Goal: Task Accomplishment & Management: Complete application form

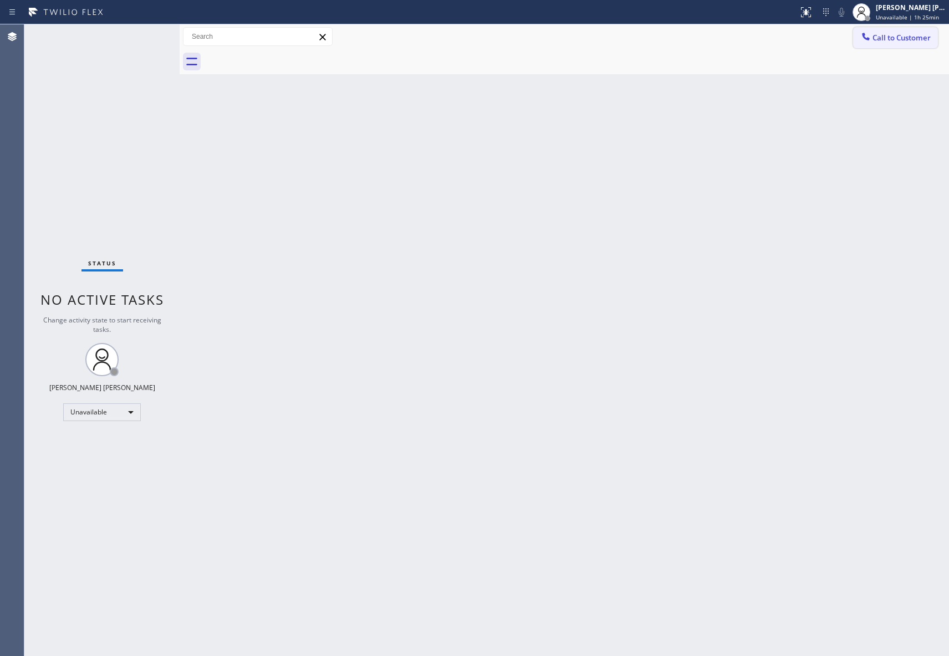
click at [901, 38] on span "Call to Customer" at bounding box center [901, 38] width 58 height 10
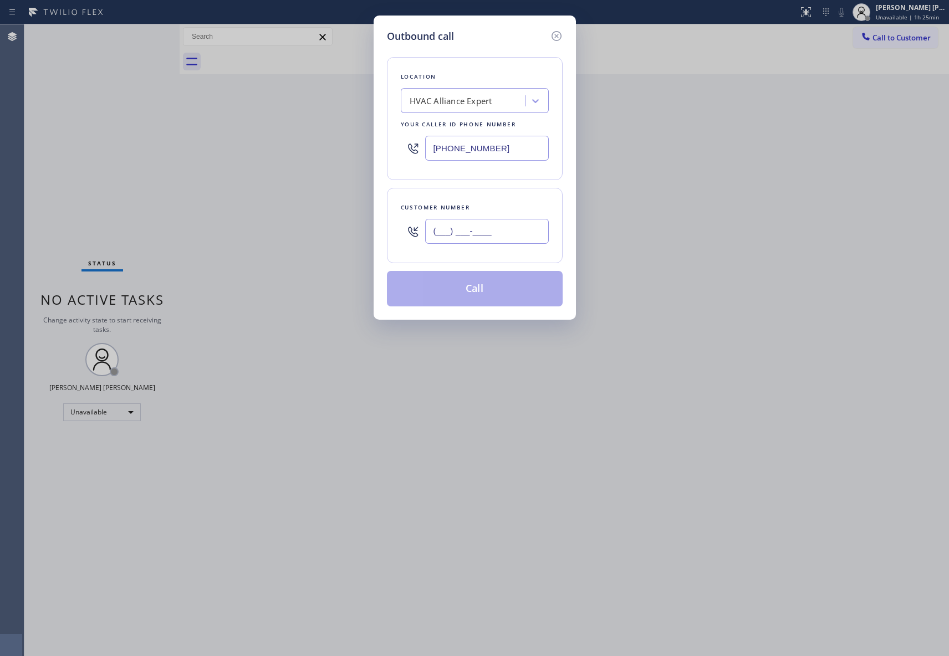
drag, startPoint x: 504, startPoint y: 229, endPoint x: 296, endPoint y: 220, distance: 208.6
click at [296, 220] on div "Outbound call Location HVAC Alliance Expert Your caller id phone number [PHONE_…" at bounding box center [474, 328] width 949 height 656
paste input "702) 496-1885"
type input "[PHONE_NUMBER]"
click at [493, 100] on div "HVAC Alliance Expert" at bounding box center [464, 100] width 121 height 19
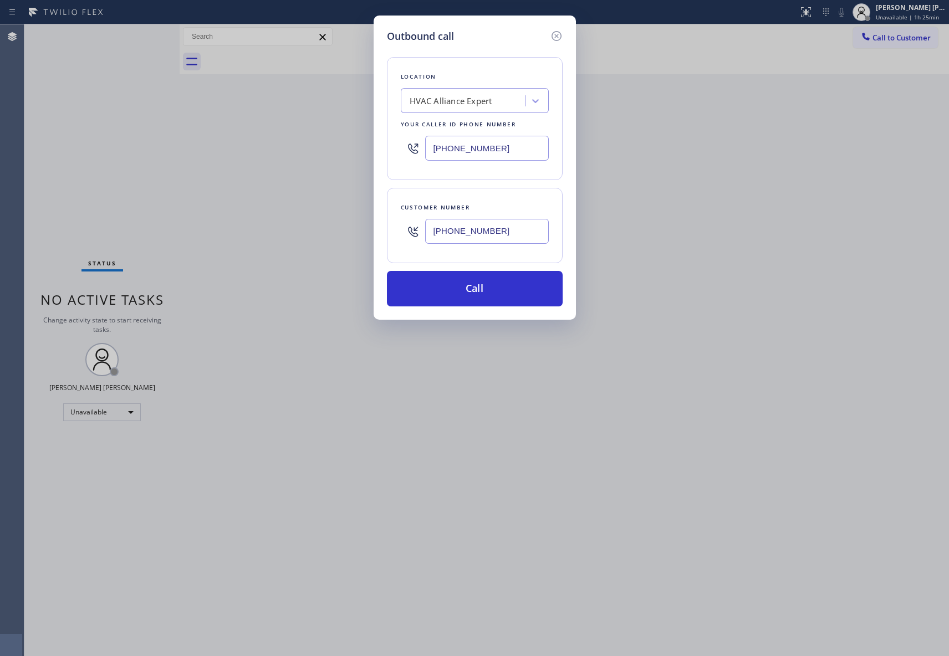
paste input "Red Electricians"
type input "Red Electricians"
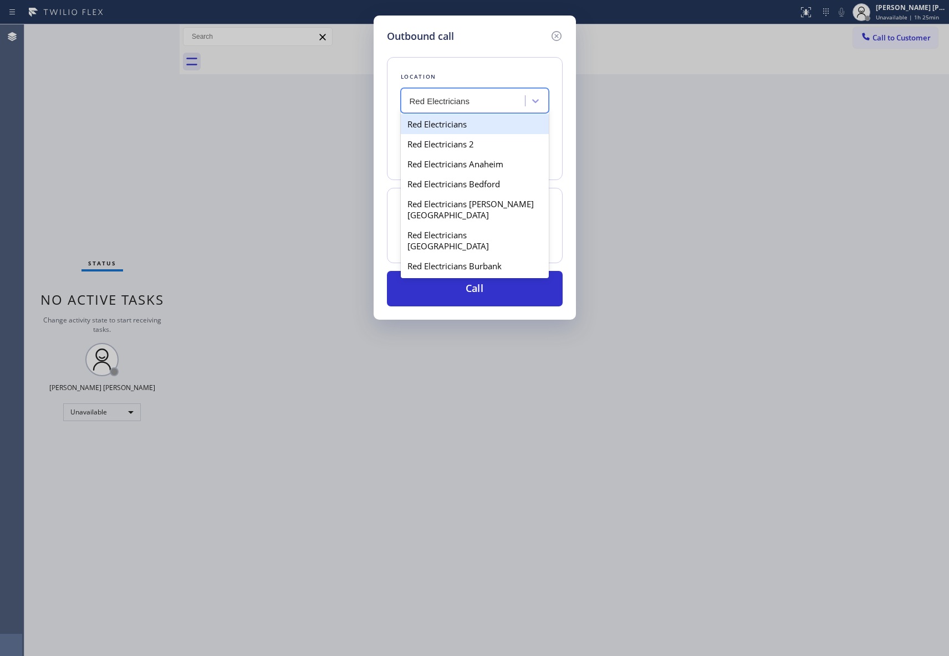
click at [477, 126] on div "Red Electricians" at bounding box center [475, 124] width 148 height 20
type input "[PHONE_NUMBER]"
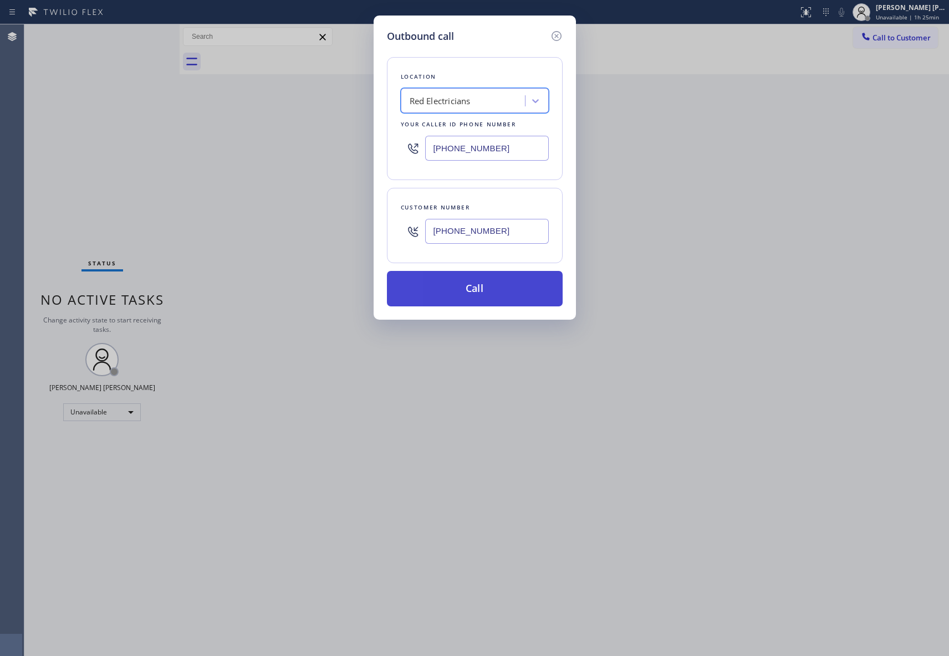
click at [508, 287] on button "Call" at bounding box center [475, 288] width 176 height 35
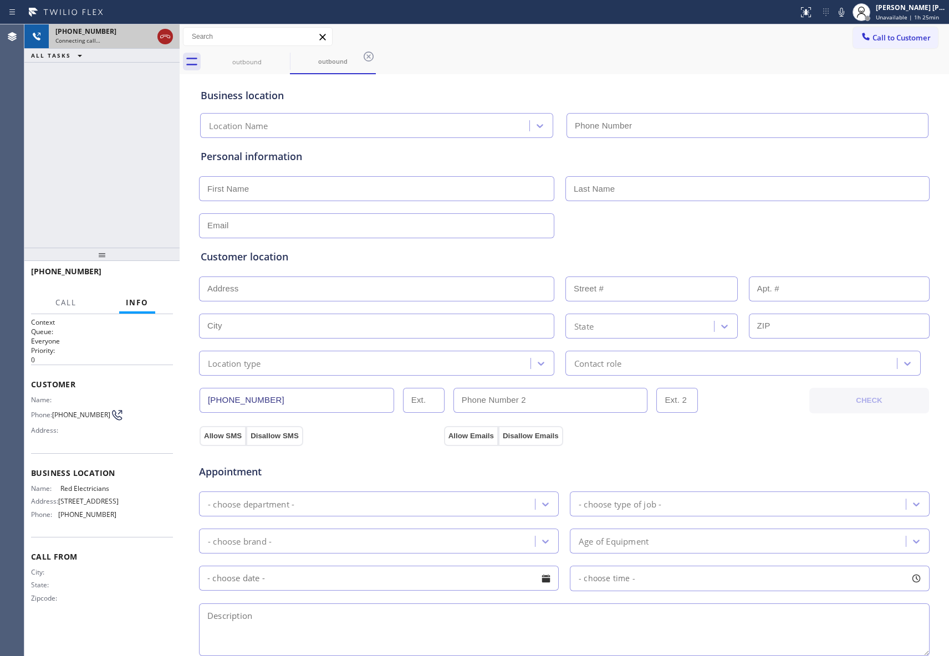
click at [166, 34] on icon at bounding box center [165, 36] width 13 height 13
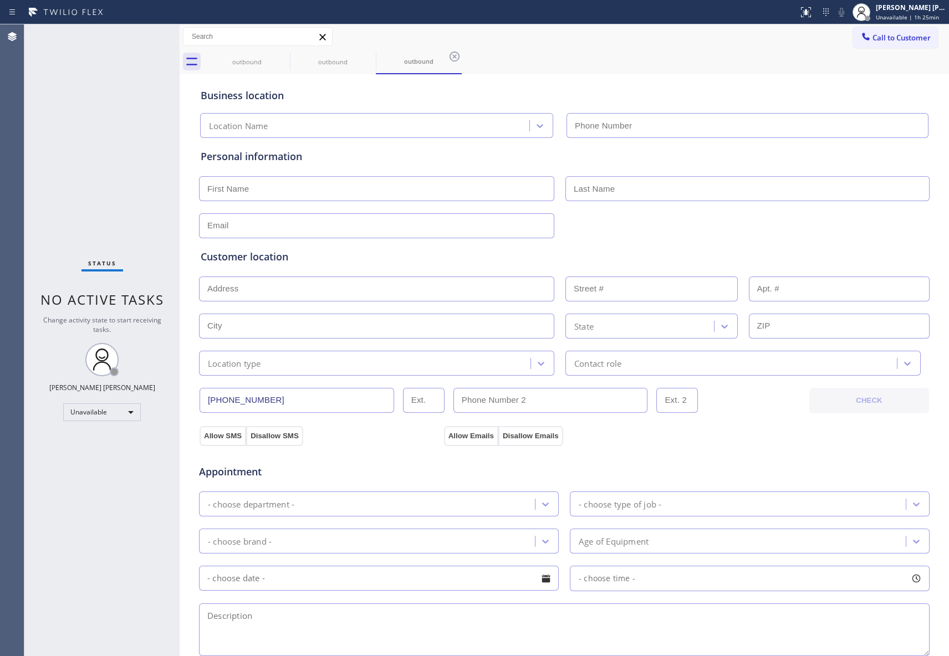
type input "[PHONE_NUMBER]"
click at [231, 193] on input "text" at bounding box center [376, 188] width 355 height 25
paste input "[PERSON_NAME]"
type input "[PERSON_NAME]"
click at [630, 182] on input "text" at bounding box center [747, 188] width 364 height 25
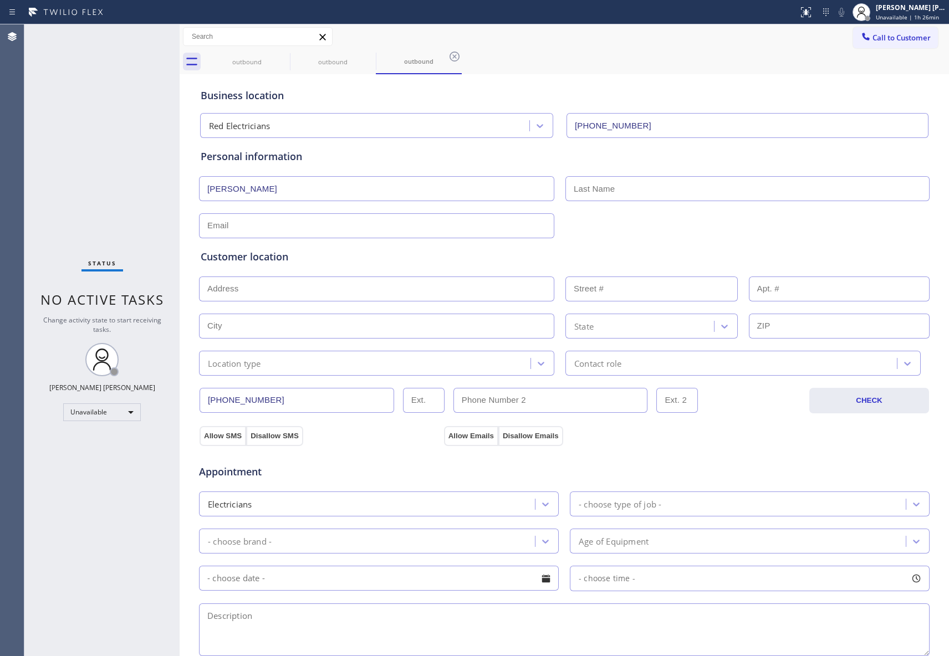
paste input "[PERSON_NAME]"
type input "[PERSON_NAME]"
click at [374, 224] on input "text" at bounding box center [376, 225] width 355 height 25
paste input "[PERSON_NAME][EMAIL_ADDRESS][DOMAIN_NAME]"
type input "[PERSON_NAME][EMAIL_ADDRESS][DOMAIN_NAME]"
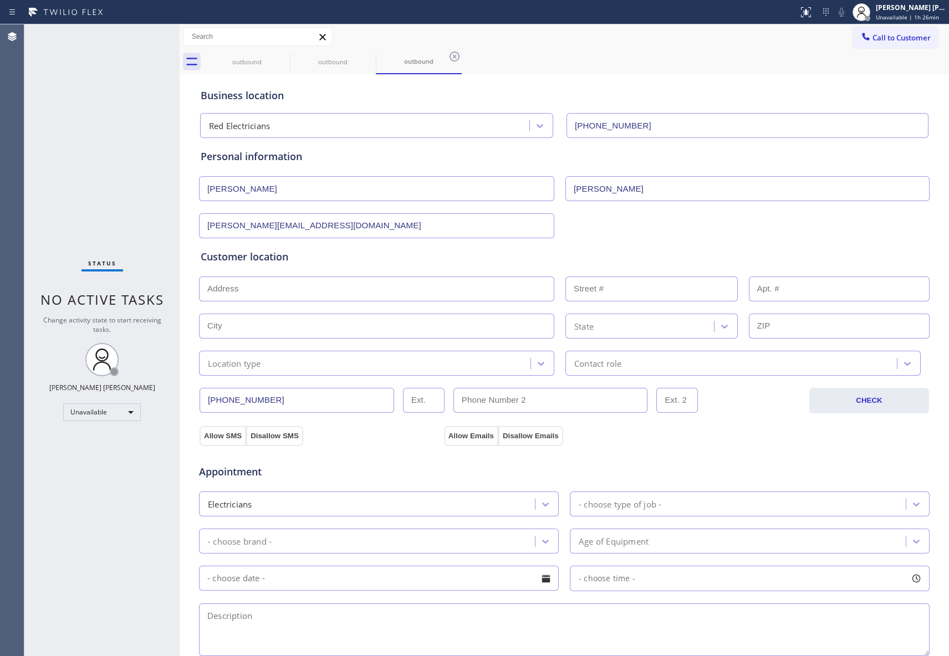
click at [362, 284] on input "text" at bounding box center [376, 289] width 355 height 25
paste input "[STREET_ADDRESS][PERSON_NAME][PERSON_NAME]"
type input "[STREET_ADDRESS][PERSON_NAME]"
type input "9719"
type input "Cypress"
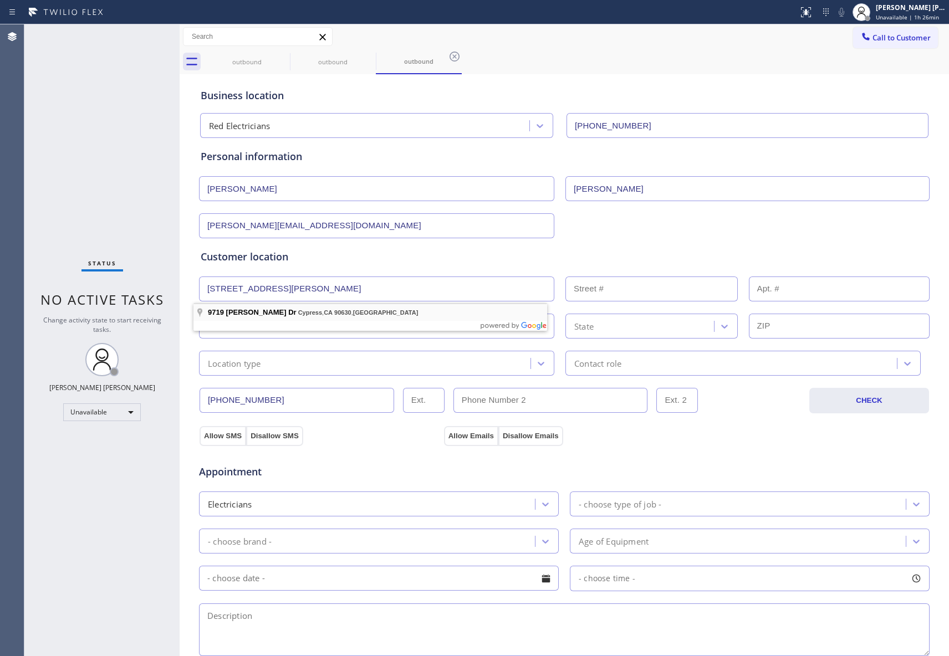
type input "90630"
click at [219, 437] on button "Allow SMS" at bounding box center [223, 436] width 47 height 20
click at [468, 435] on button "Allow Emails" at bounding box center [471, 436] width 54 height 20
click at [912, 504] on icon at bounding box center [916, 504] width 11 height 11
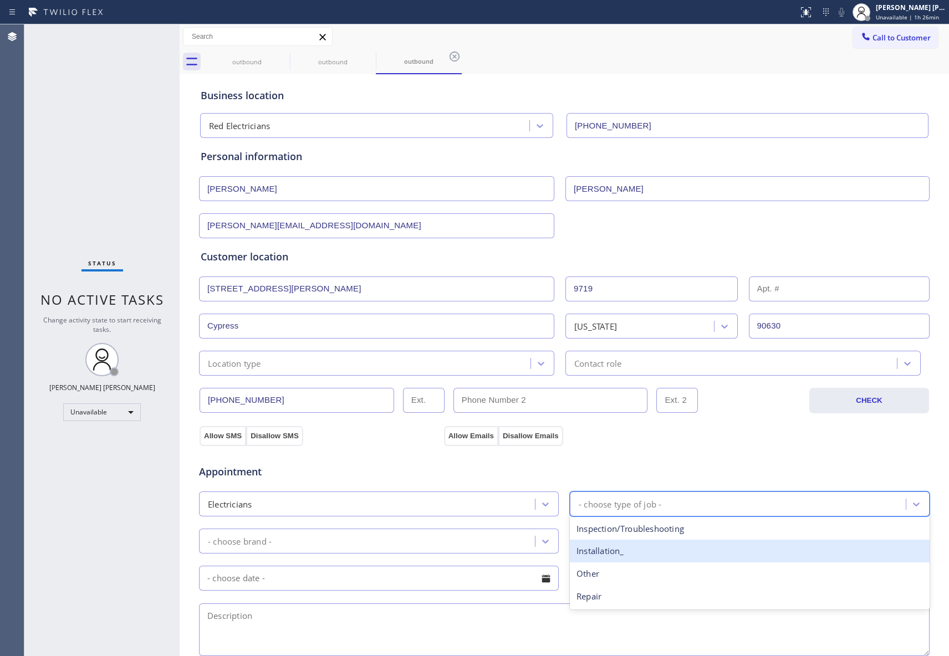
click at [623, 559] on div "Installation_" at bounding box center [750, 551] width 360 height 23
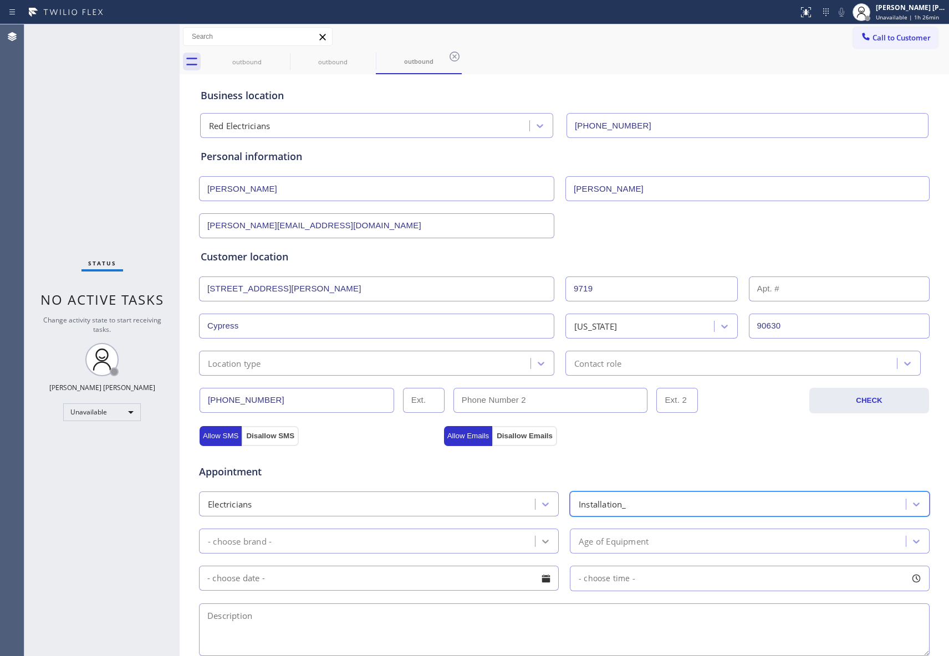
click at [543, 536] on div at bounding box center [545, 542] width 20 height 20
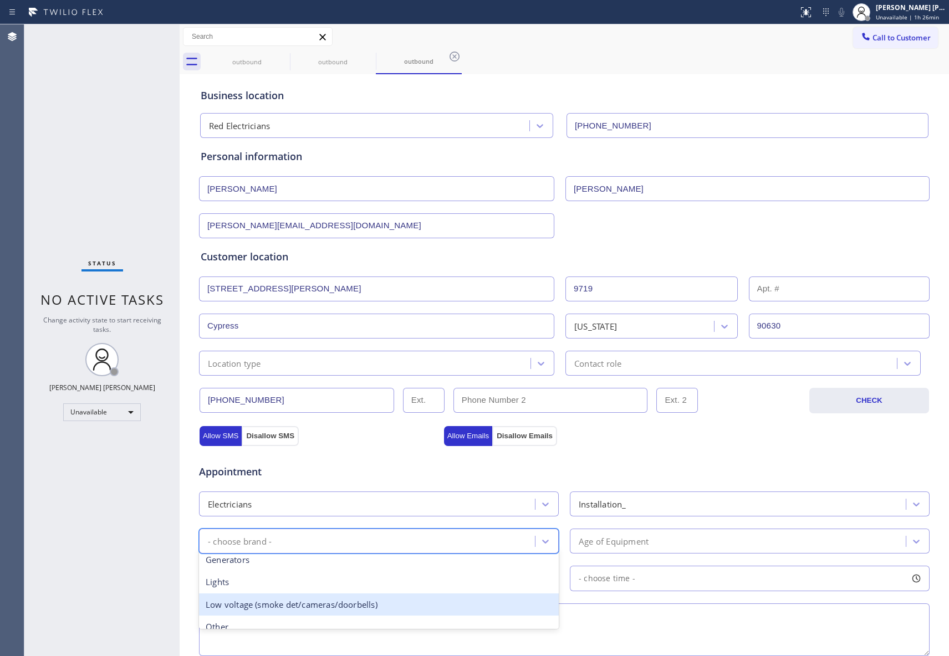
scroll to position [147, 0]
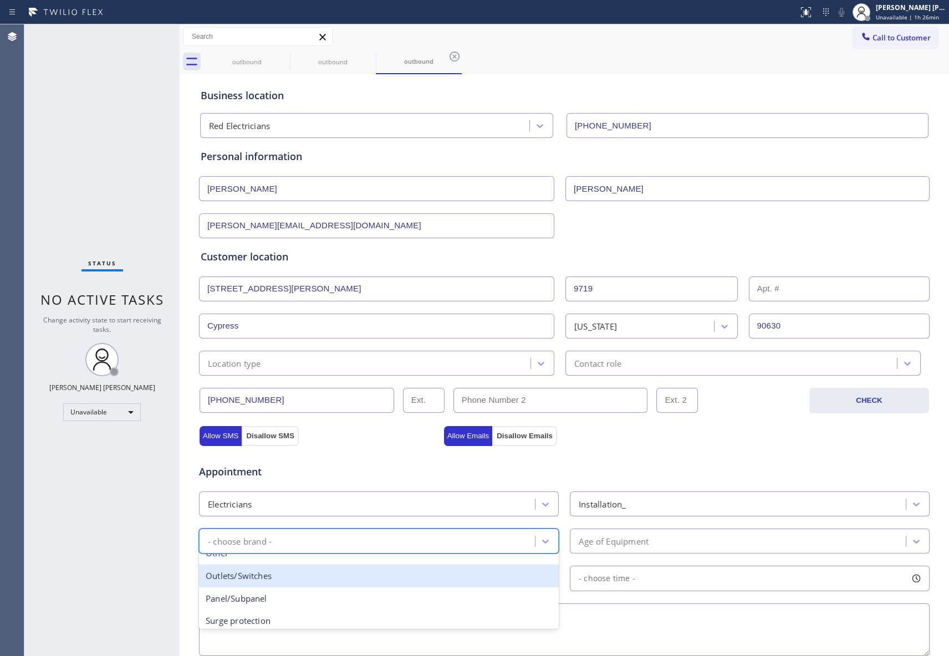
click at [274, 584] on div "Outlets/Switches" at bounding box center [379, 576] width 360 height 23
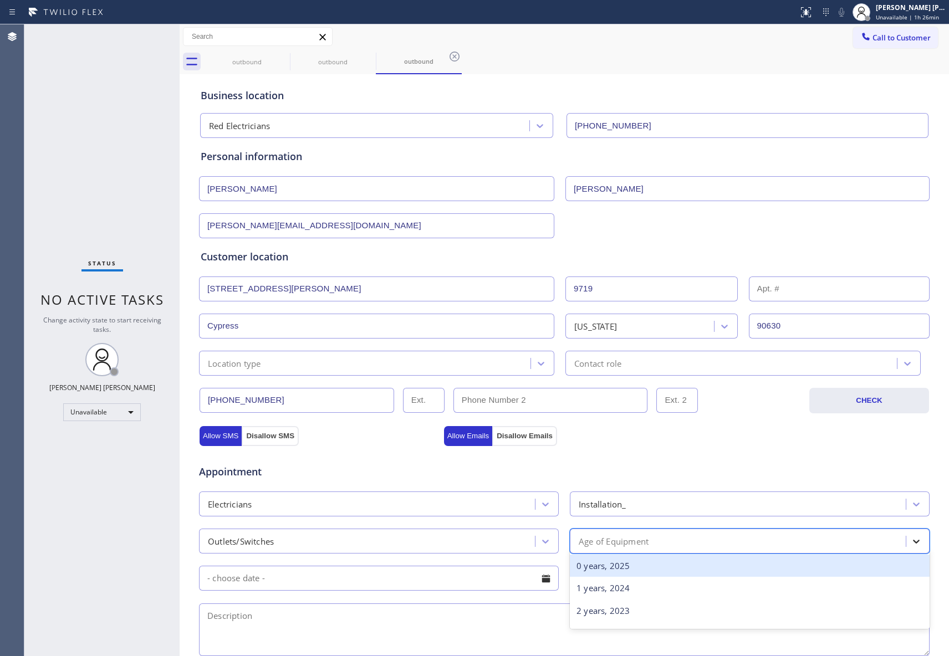
click at [916, 543] on div at bounding box center [916, 542] width 20 height 20
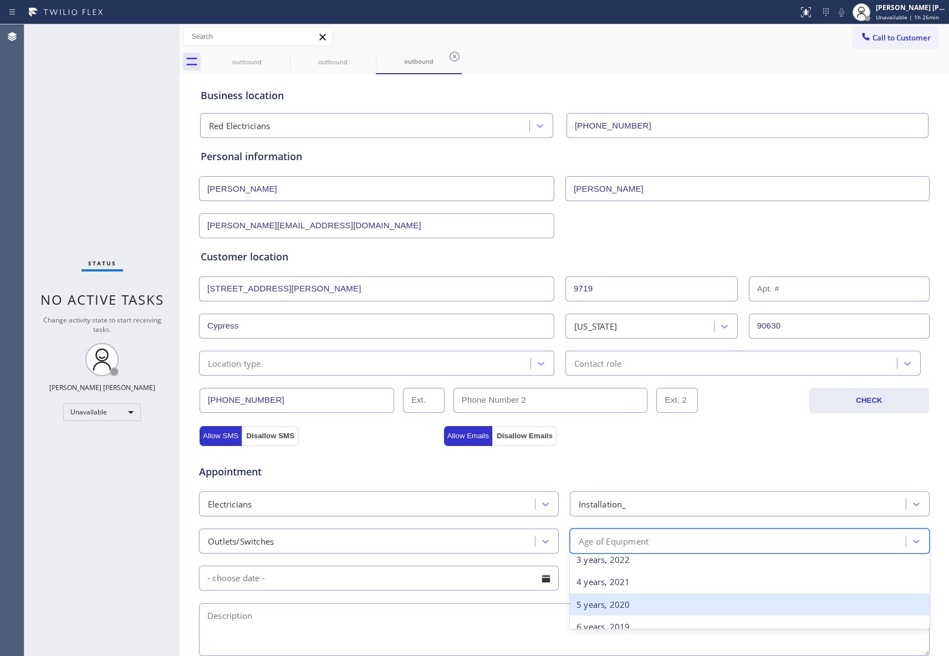
click at [622, 604] on div "5 years, 2020" at bounding box center [750, 605] width 360 height 23
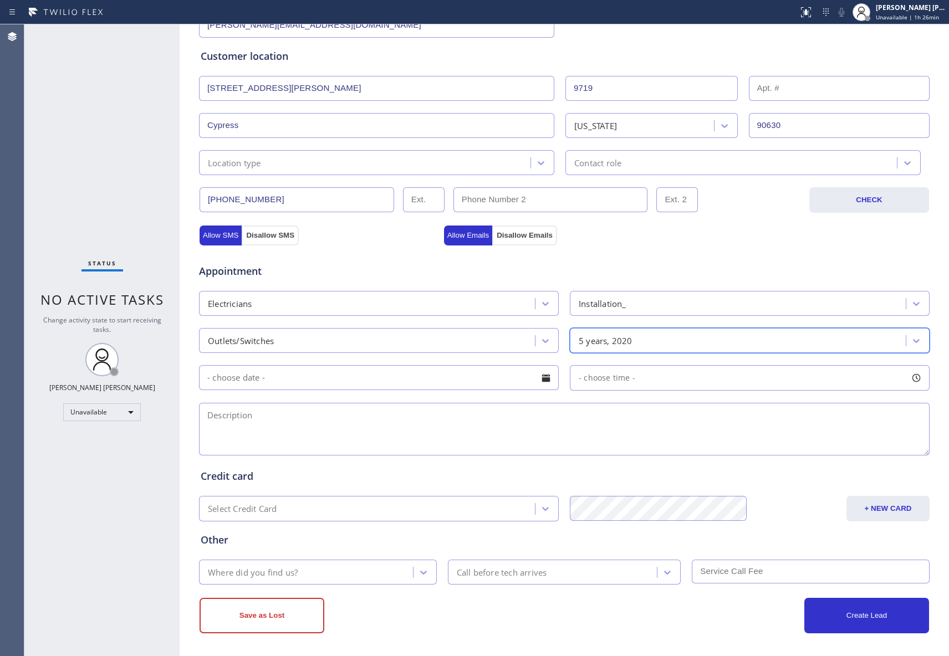
scroll to position [206, 0]
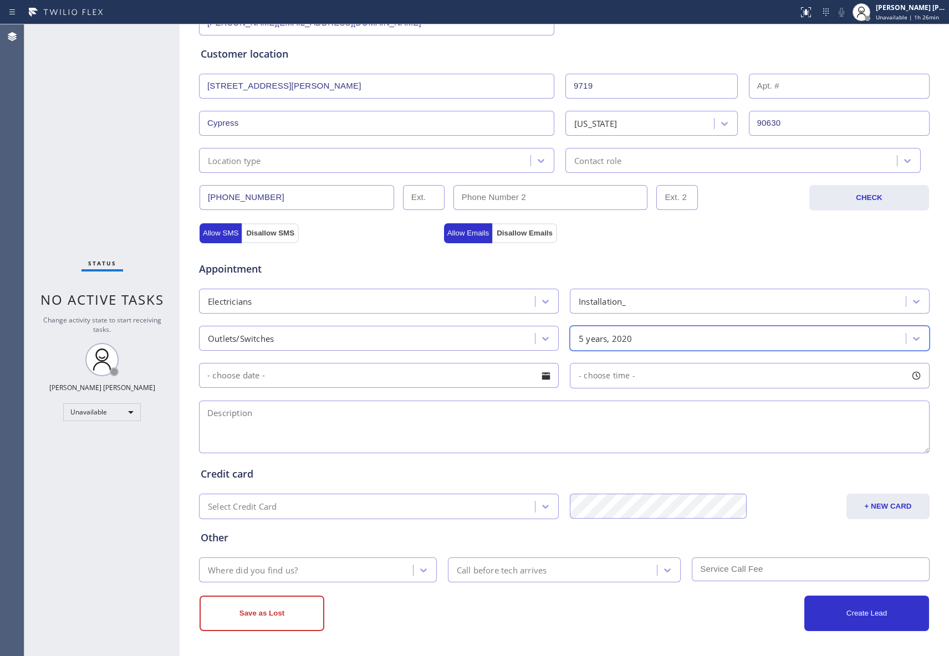
click at [543, 376] on div at bounding box center [545, 375] width 19 height 19
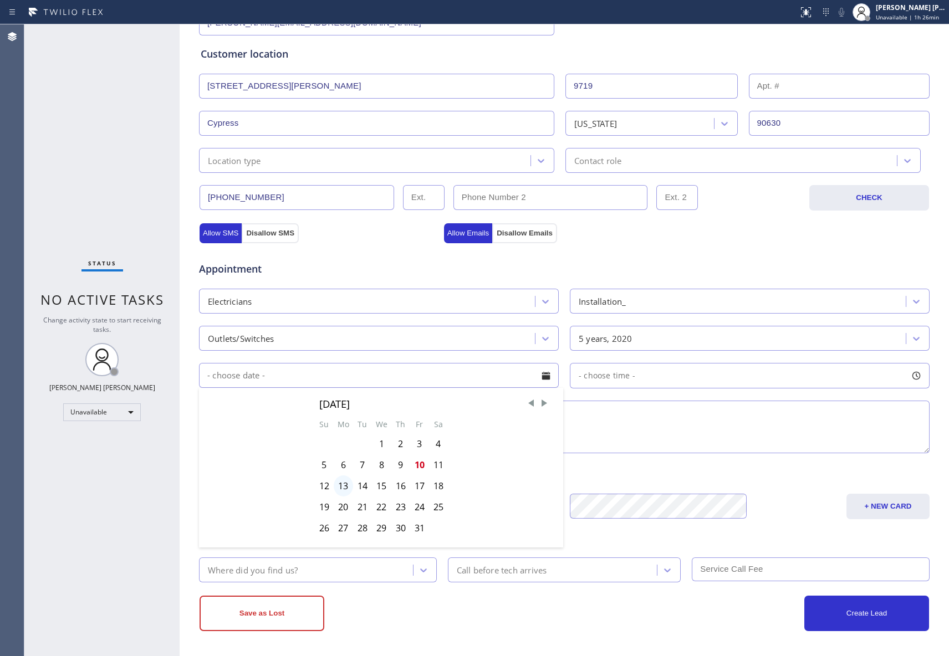
click at [340, 484] on div "13" at bounding box center [343, 486] width 19 height 21
type input "[DATE]"
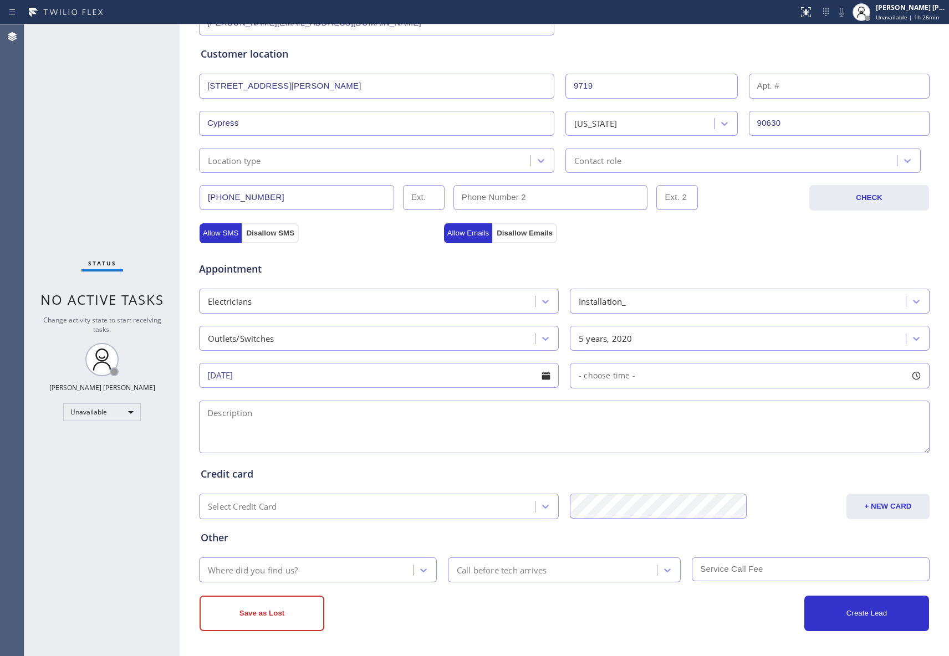
click at [909, 372] on div at bounding box center [916, 375] width 19 height 19
drag, startPoint x: 626, startPoint y: 439, endPoint x: 676, endPoint y: 439, distance: 50.4
click at [680, 439] on div at bounding box center [686, 443] width 13 height 23
drag, startPoint x: 576, startPoint y: 438, endPoint x: 761, endPoint y: 446, distance: 184.7
click at [468, 426] on textarea at bounding box center [564, 427] width 730 height 53
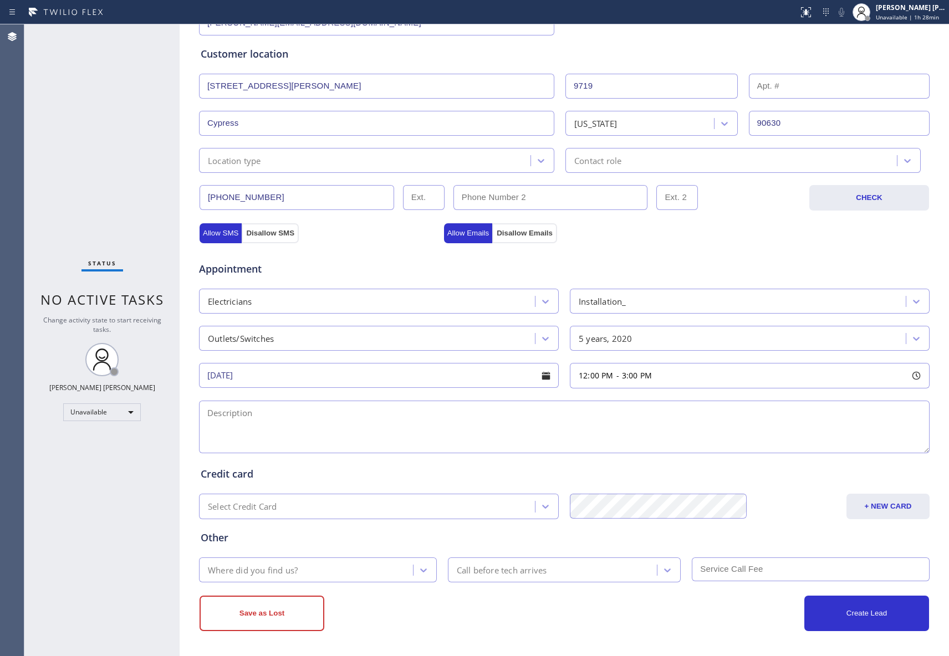
click at [342, 415] on textarea at bounding box center [564, 427] width 730 height 53
paste textarea "12-3 | Free SCF | Install about 10 GFCI outlets and repair the electrical panel…"
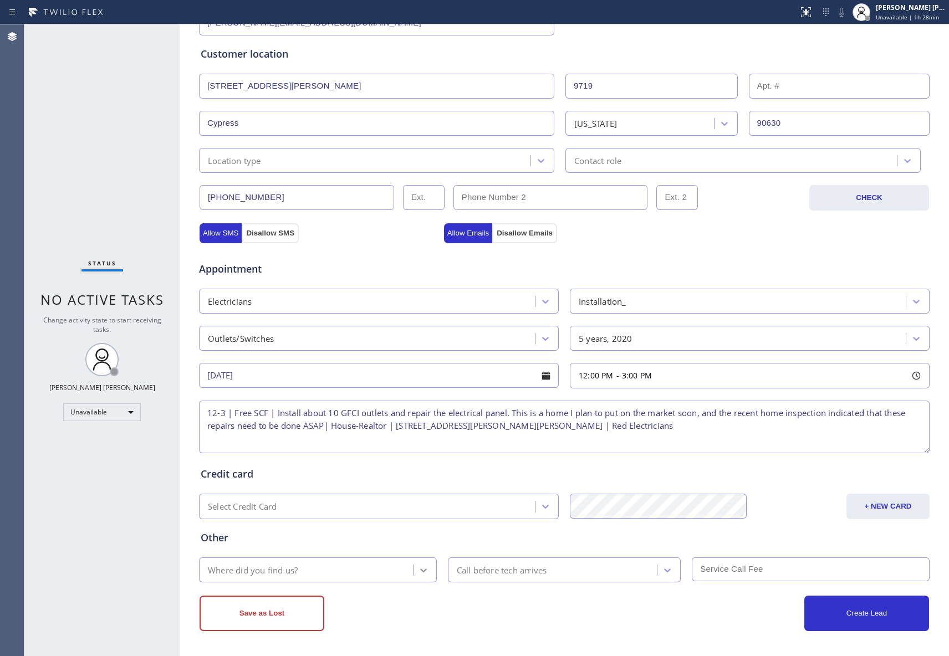
type textarea "12-3 | Free SCF | Install about 10 GFCI outlets and repair the electrical panel…"
click at [418, 565] on icon at bounding box center [423, 570] width 11 height 11
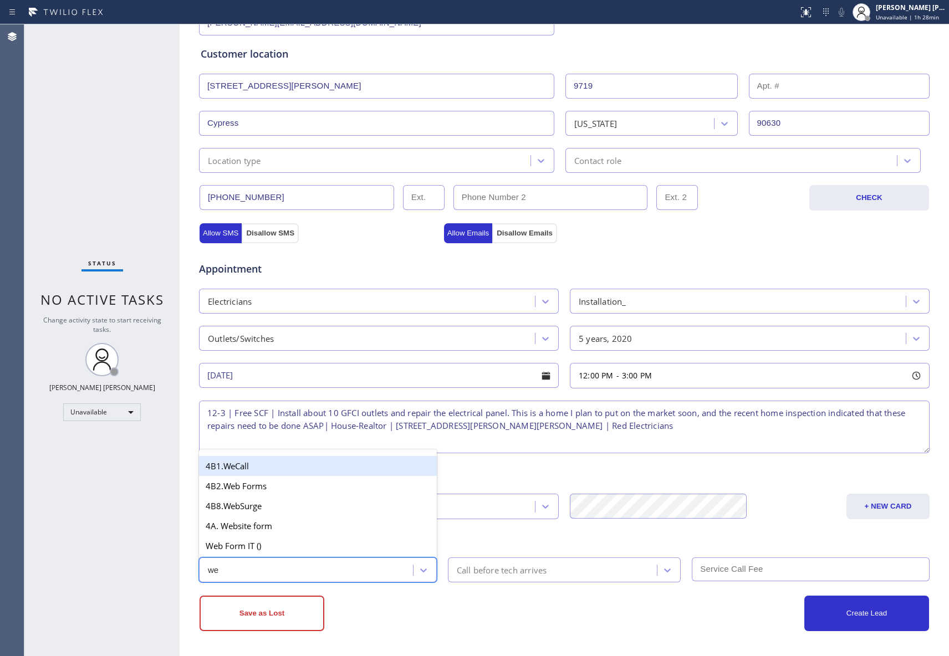
type input "web"
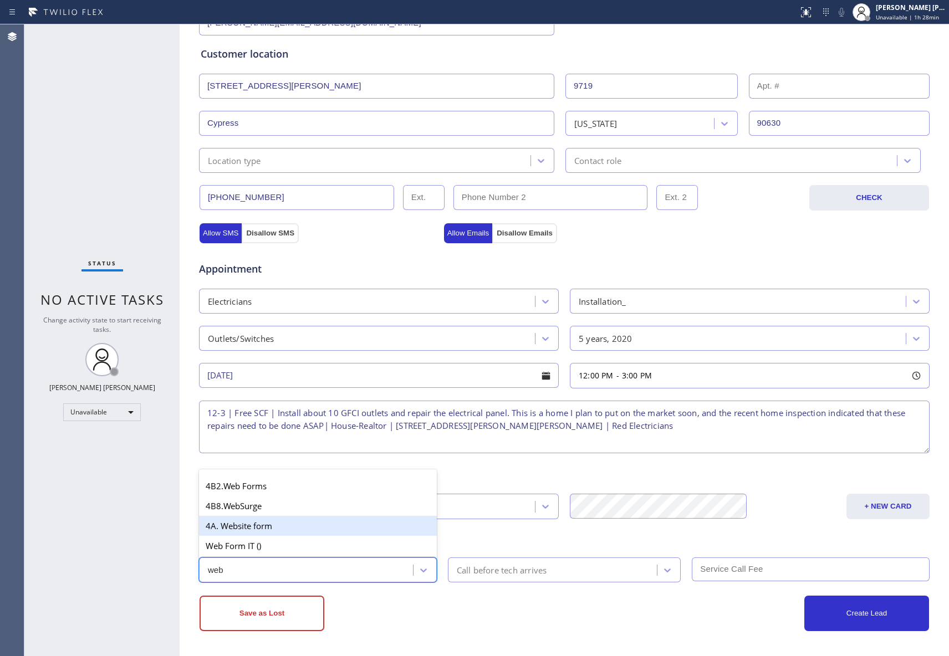
click at [267, 526] on div "4A. Website form" at bounding box center [318, 526] width 238 height 20
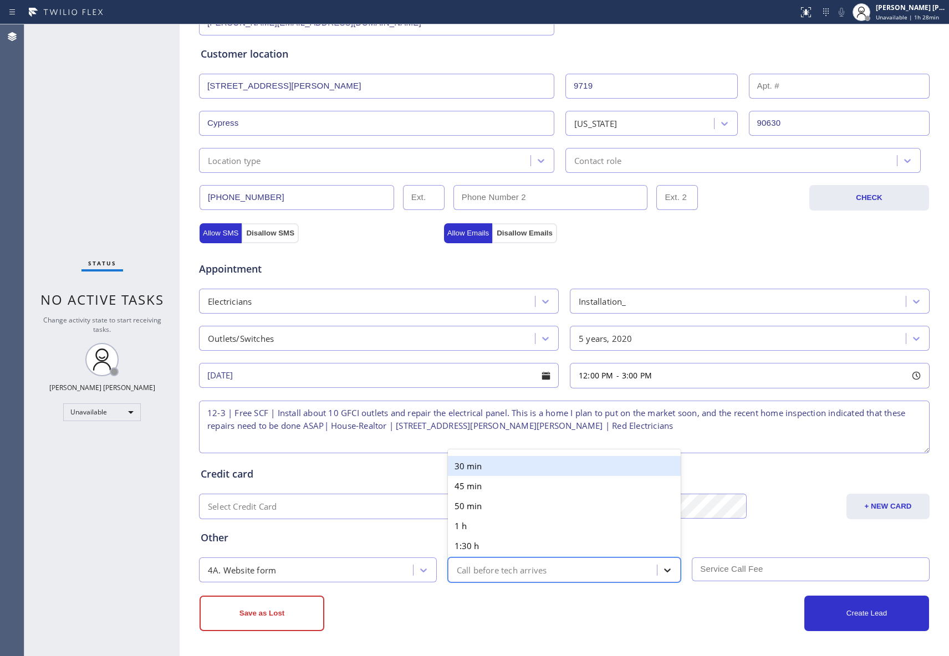
click at [666, 570] on icon at bounding box center [667, 570] width 11 height 11
drag, startPoint x: 471, startPoint y: 464, endPoint x: 641, endPoint y: 542, distance: 187.0
click at [493, 474] on div "30 min" at bounding box center [564, 466] width 233 height 20
click at [738, 570] on input "text" at bounding box center [811, 570] width 238 height 24
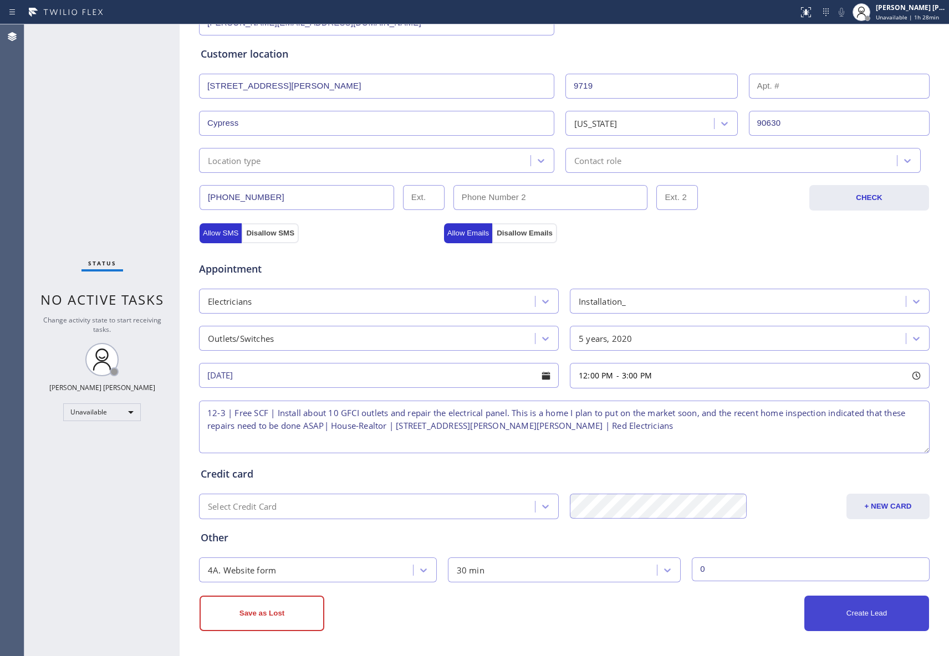
type input "0"
click at [855, 612] on button "Create Lead" at bounding box center [866, 613] width 125 height 35
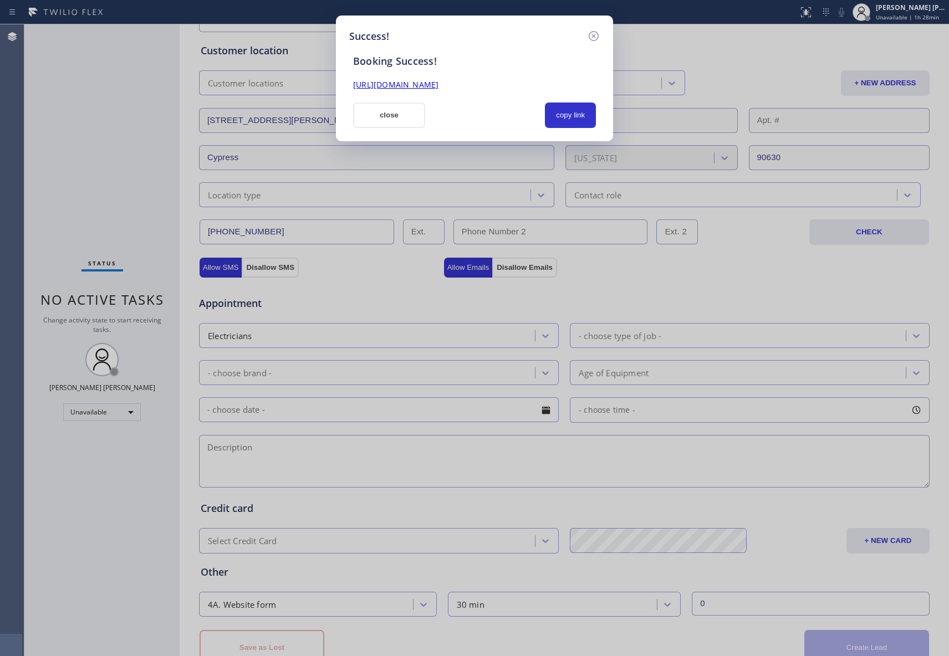
drag, startPoint x: 568, startPoint y: 84, endPoint x: 340, endPoint y: 83, distance: 227.2
click at [322, 83] on div "Success! Booking Success! [URL][DOMAIN_NAME] close copy link" at bounding box center [474, 328] width 949 height 656
copy link "[URL][DOMAIN_NAME]"
click at [590, 33] on icon at bounding box center [593, 35] width 13 height 13
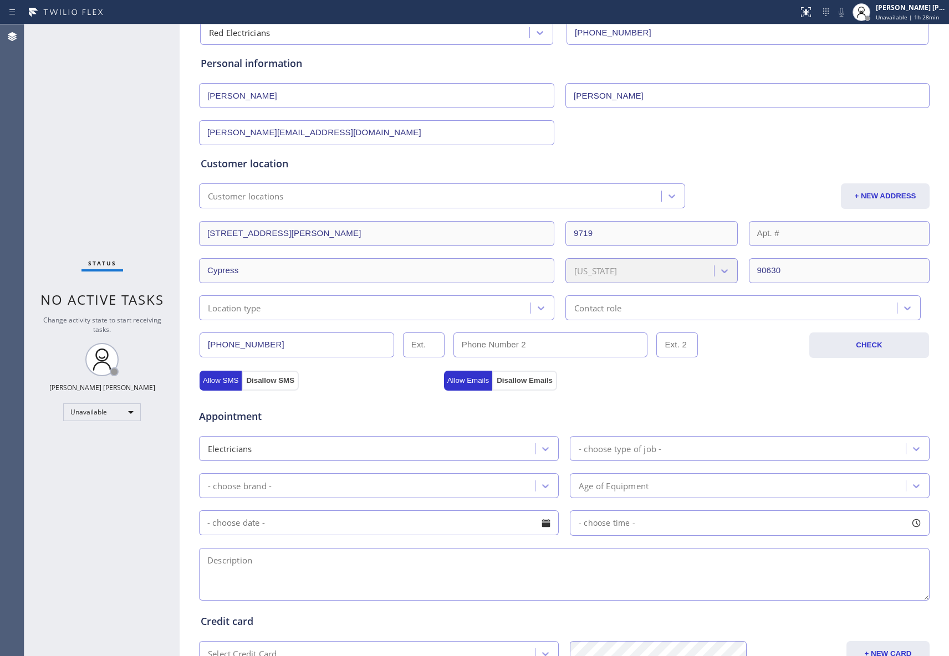
scroll to position [0, 0]
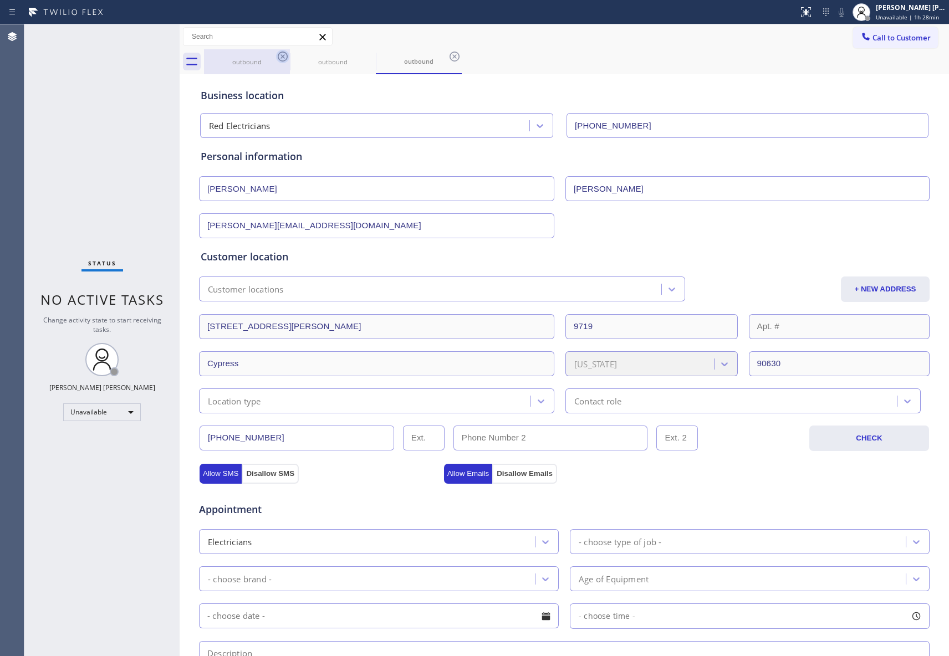
click at [280, 68] on div "outbound" at bounding box center [247, 61] width 84 height 25
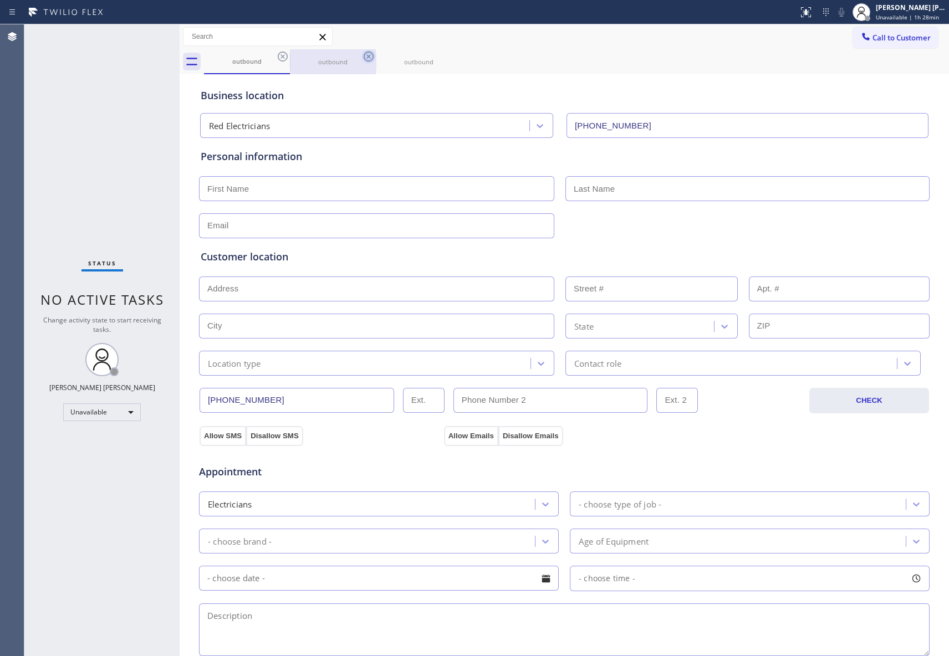
click at [282, 61] on icon at bounding box center [282, 56] width 13 height 13
click at [362, 60] on icon at bounding box center [368, 56] width 13 height 13
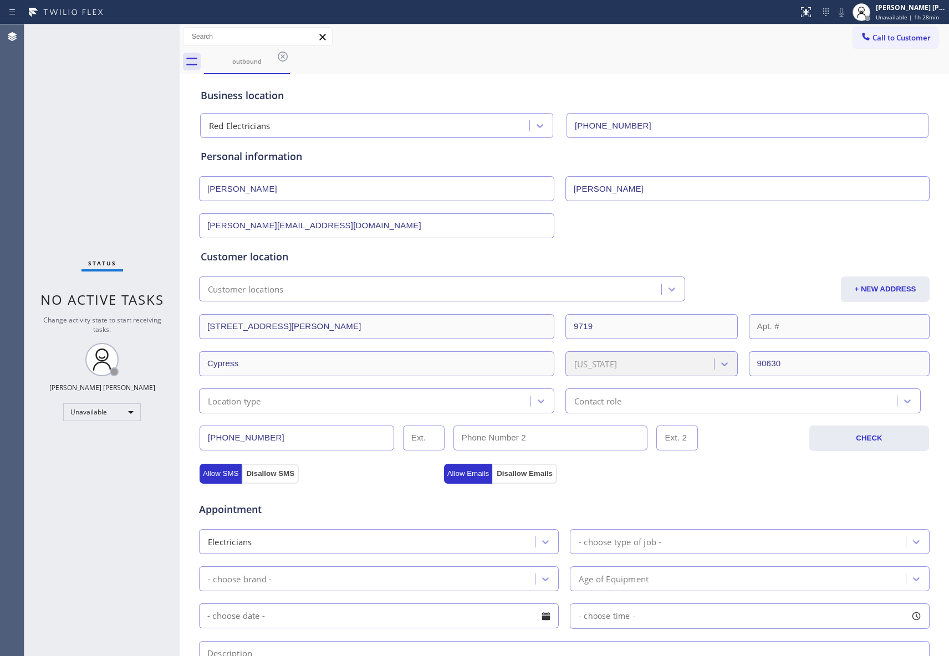
click at [284, 60] on icon at bounding box center [282, 56] width 13 height 13
click at [284, 60] on div "outbound" at bounding box center [576, 61] width 745 height 25
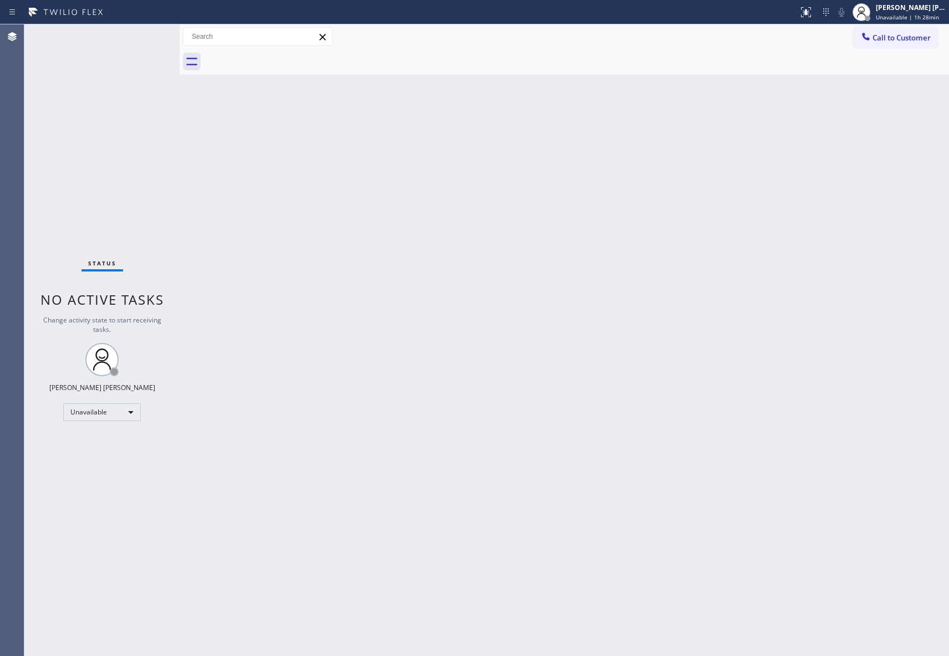
click at [284, 60] on div at bounding box center [576, 61] width 745 height 25
click at [907, 14] on span "Unavailable | 1h 37min" at bounding box center [907, 17] width 63 height 8
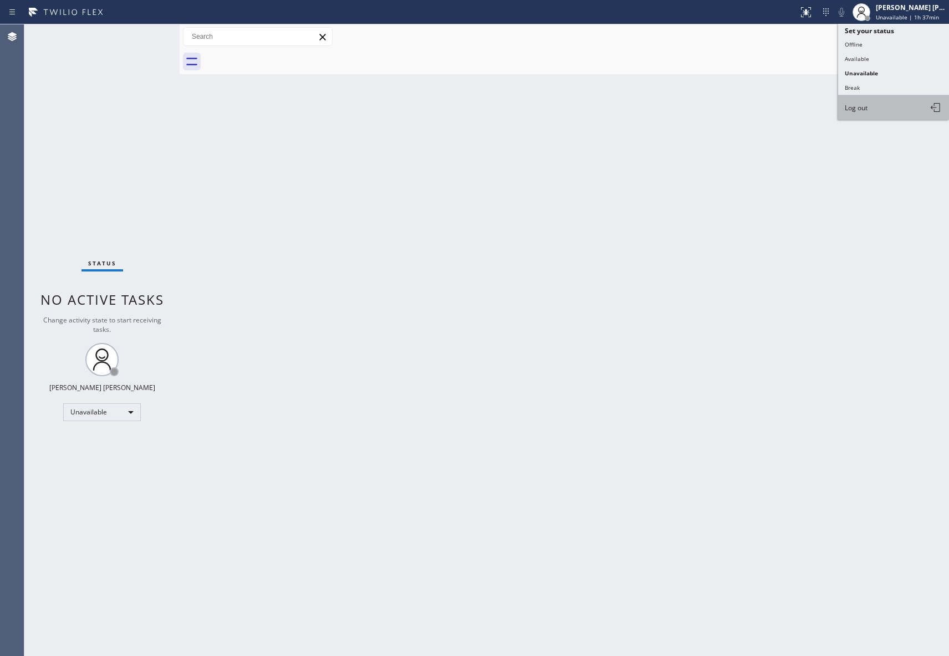
click at [872, 107] on button "Log out" at bounding box center [893, 107] width 111 height 24
